Goal: Find specific page/section: Find specific page/section

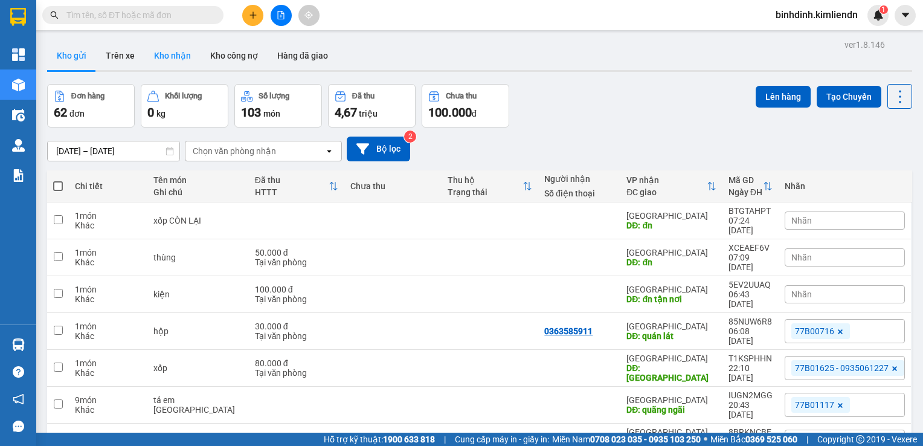
click at [169, 63] on button "Kho nhận" at bounding box center [172, 55] width 56 height 29
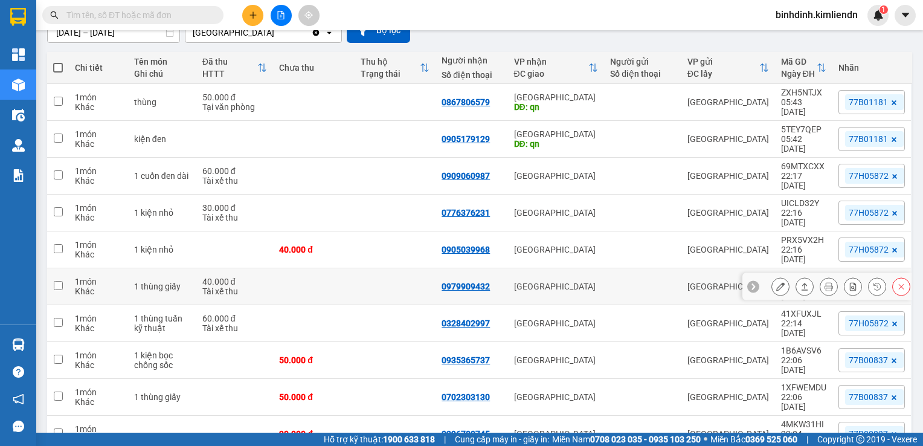
scroll to position [123, 0]
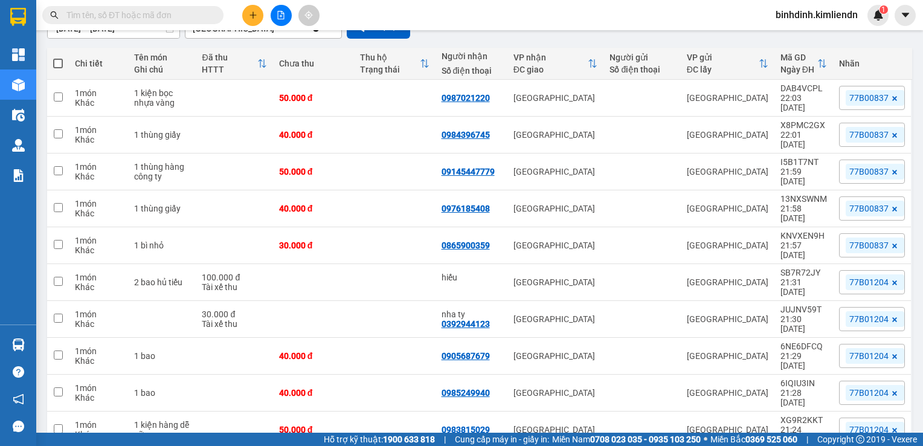
click at [193, 7] on span at bounding box center [132, 15] width 181 height 18
click at [193, 11] on input "text" at bounding box center [137, 14] width 143 height 13
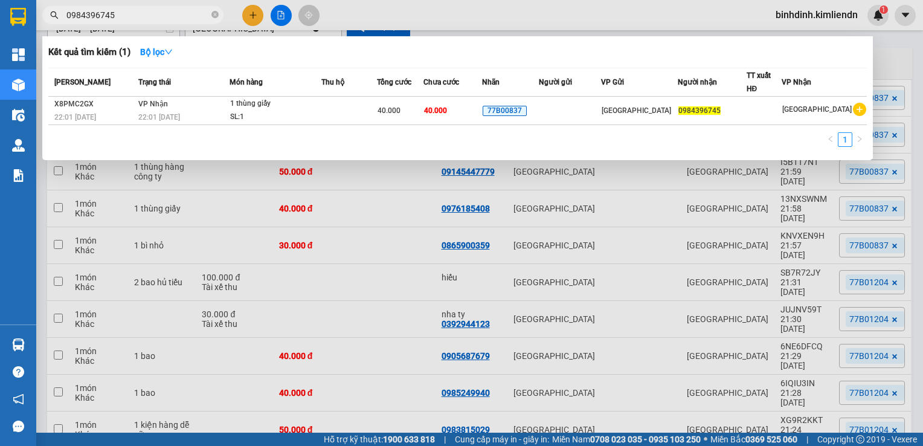
type input "0984396745"
